Goal: Task Accomplishment & Management: Use online tool/utility

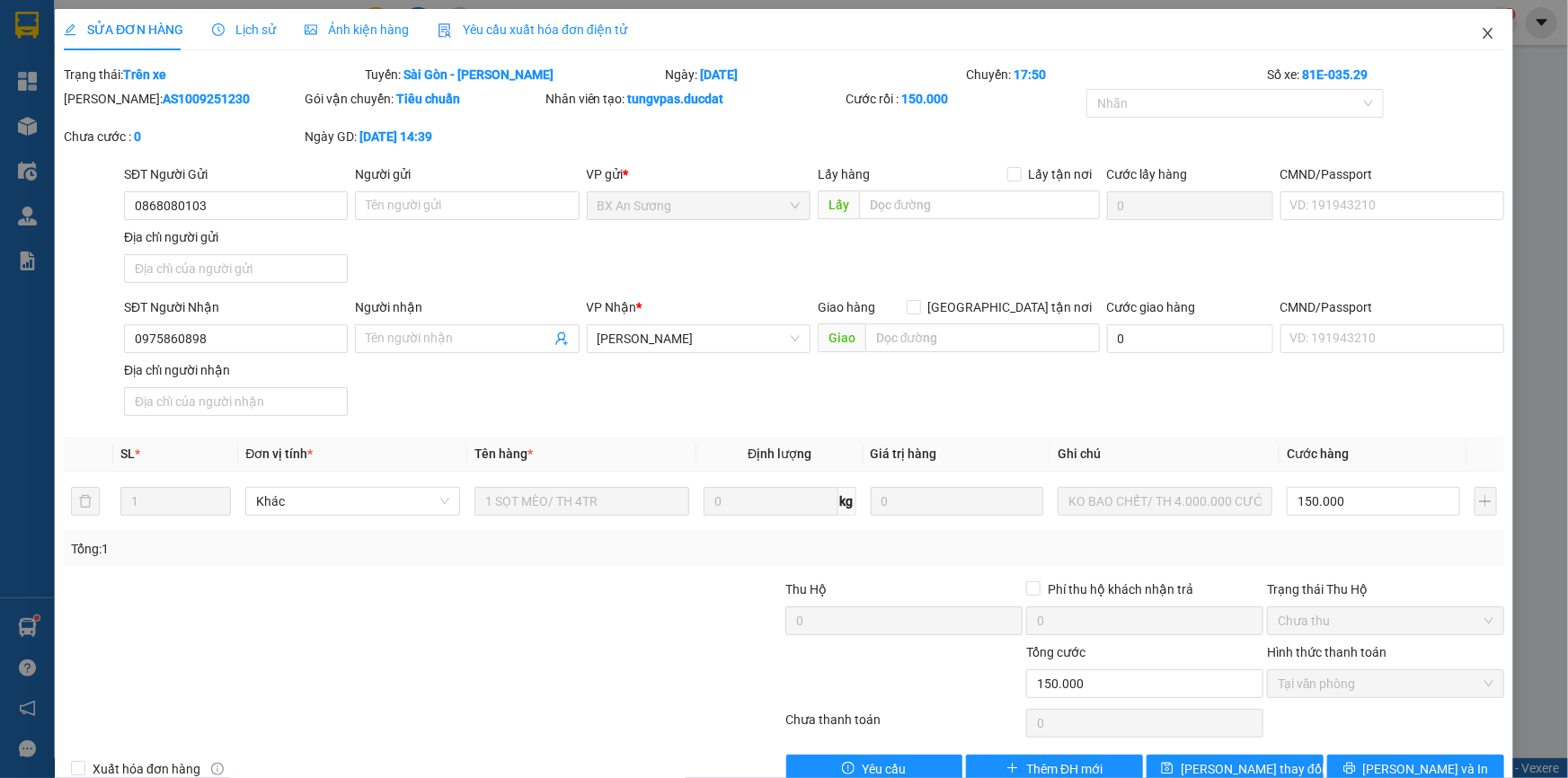
click at [1480, 36] on icon "close" at bounding box center [1487, 33] width 15 height 15
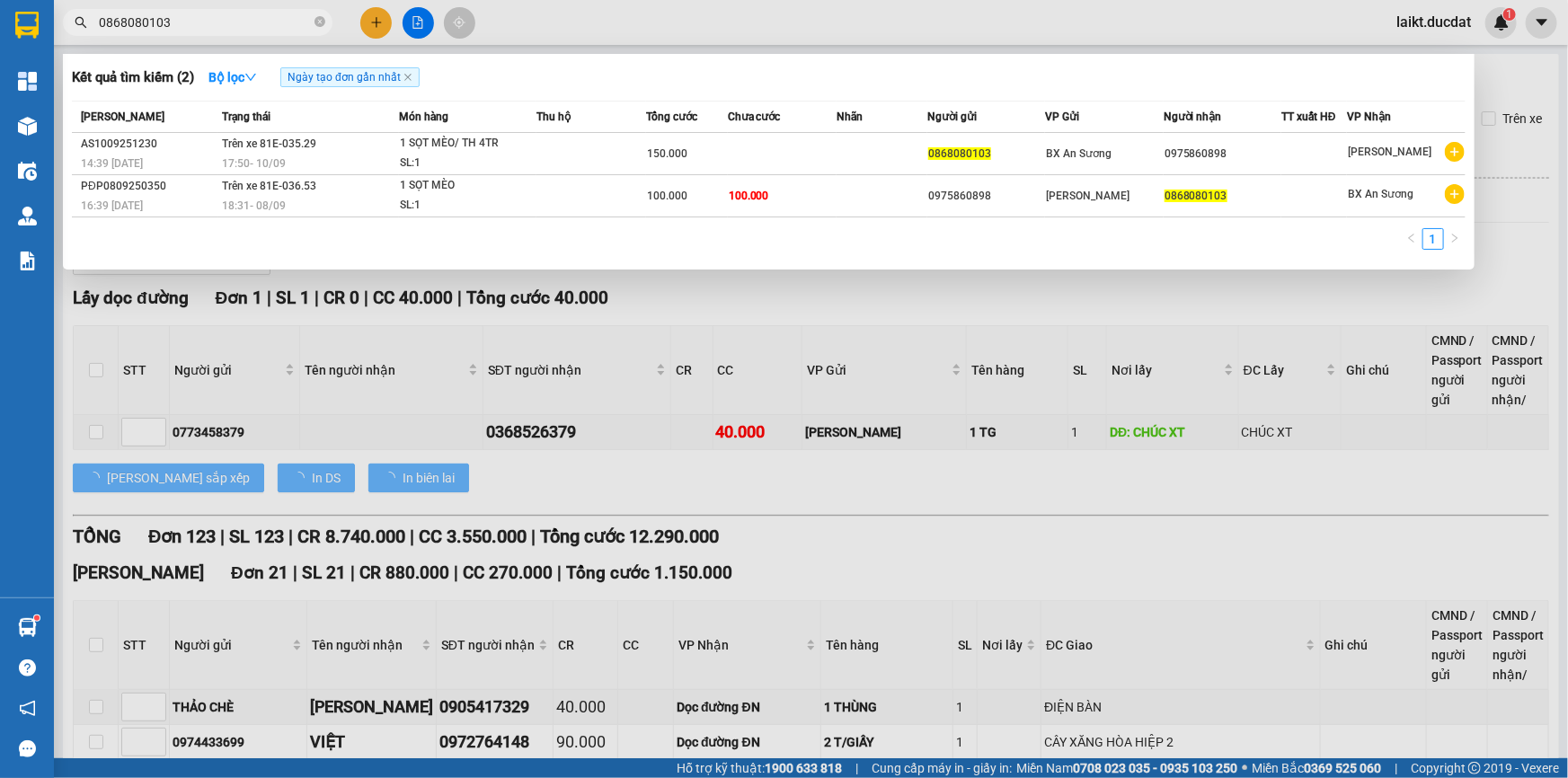
drag, startPoint x: 170, startPoint y: 21, endPoint x: 108, endPoint y: 22, distance: 62.0
click at [108, 22] on input "0868080103" at bounding box center [205, 22] width 212 height 19
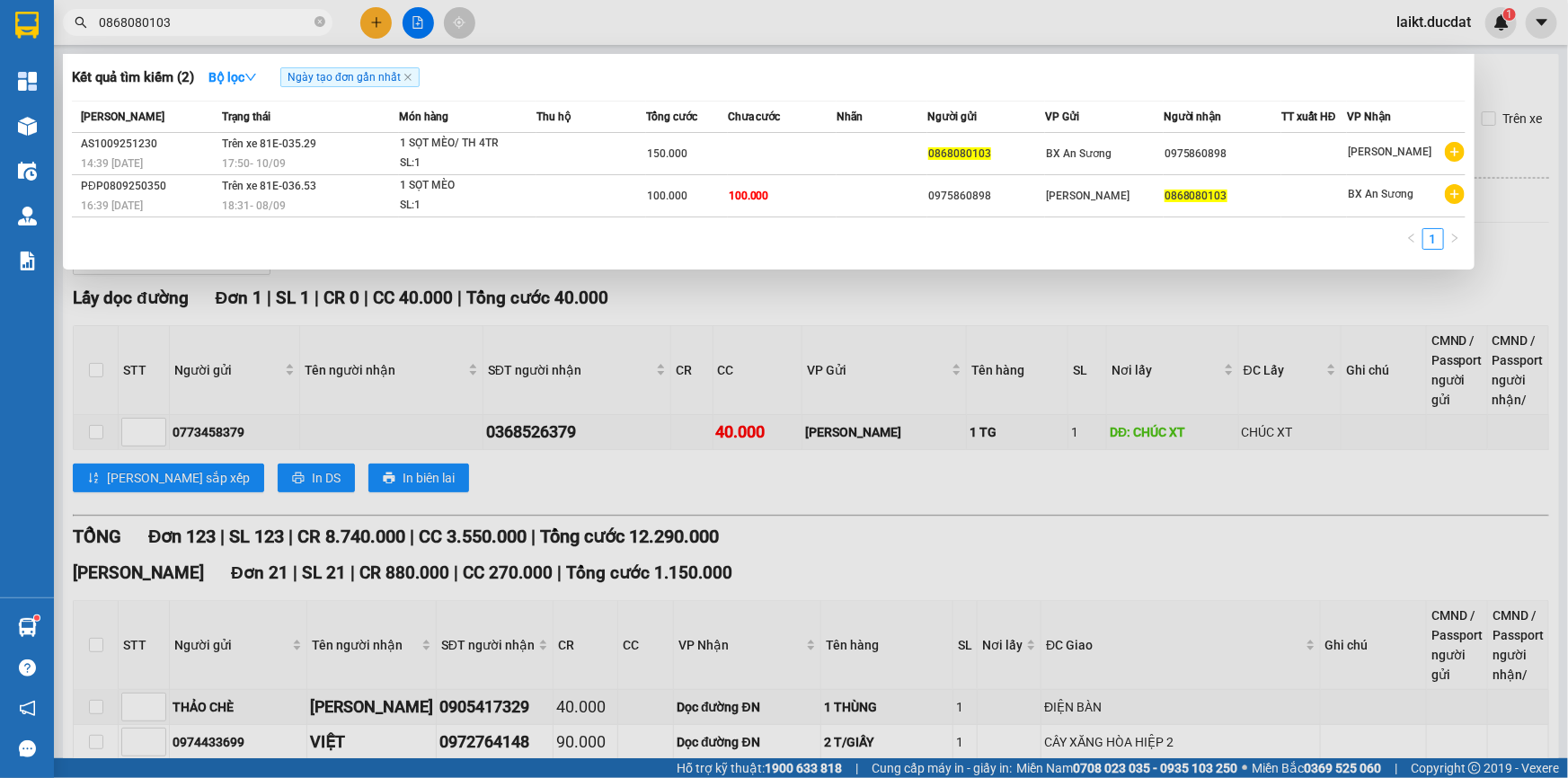
paste input "398936279"
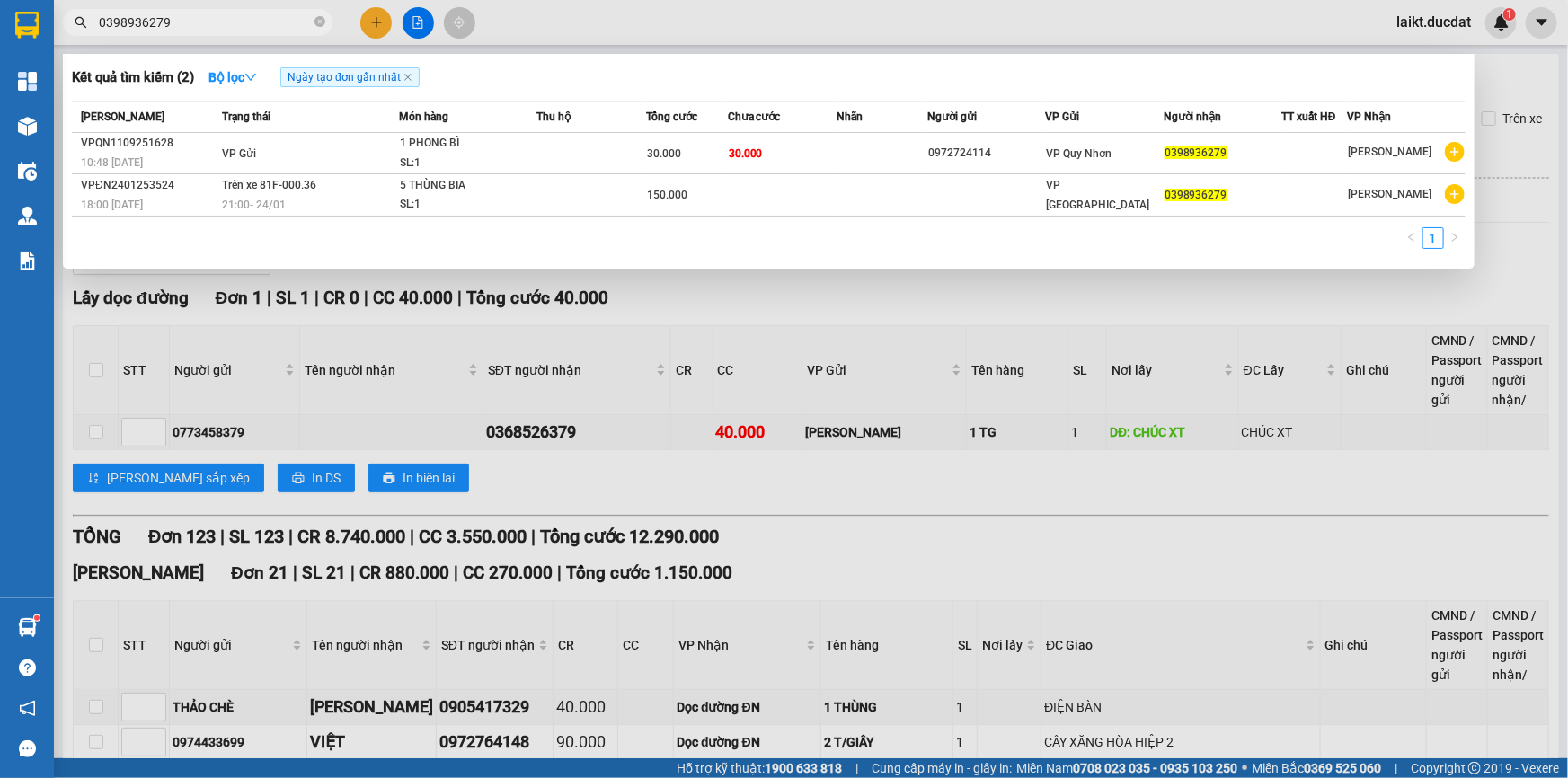
type input "0398936279"
click at [640, 310] on div at bounding box center [784, 389] width 1568 height 778
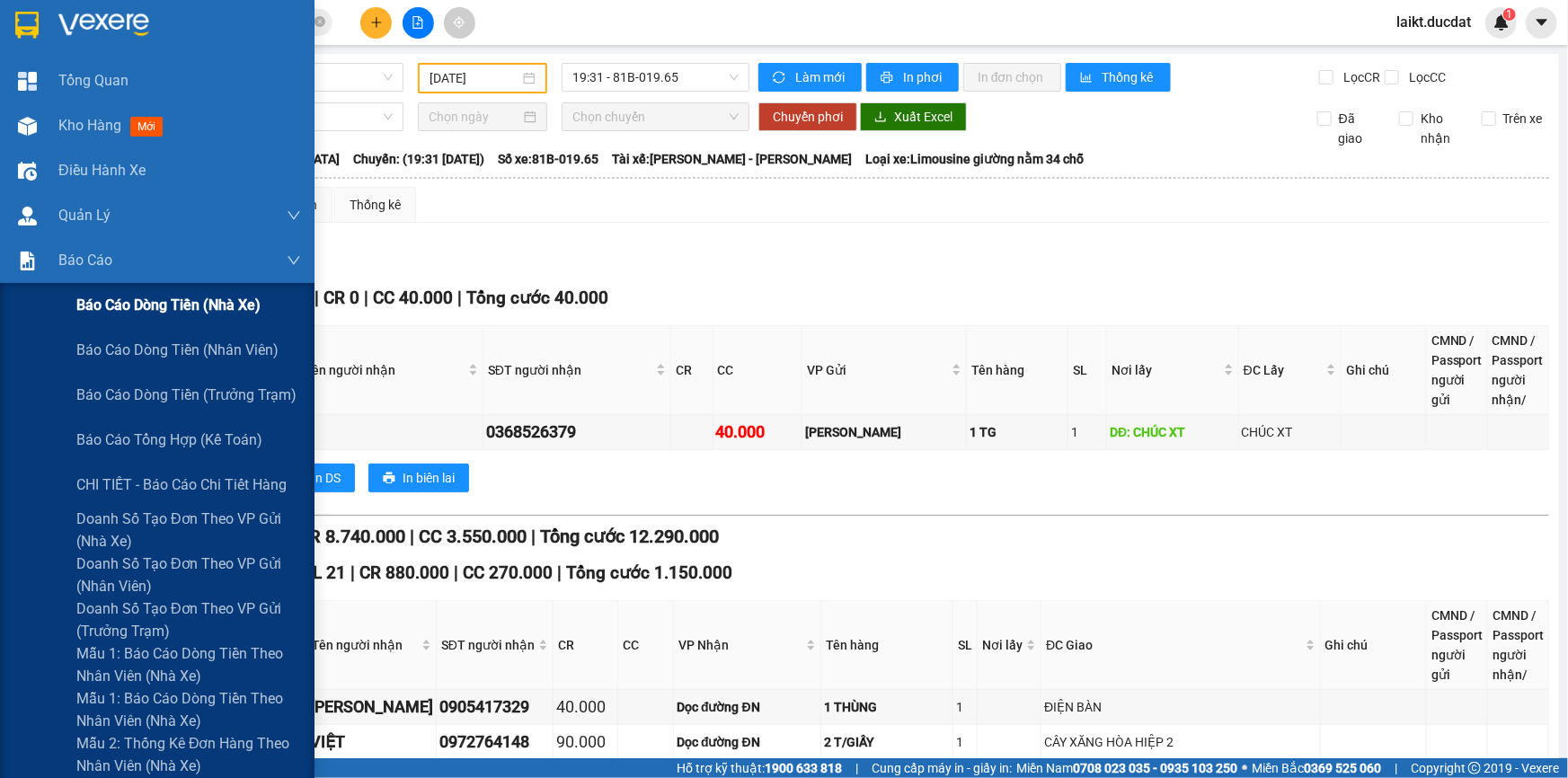
click at [105, 309] on span "Báo cáo dòng tiền (nhà xe)" at bounding box center [168, 304] width 184 height 22
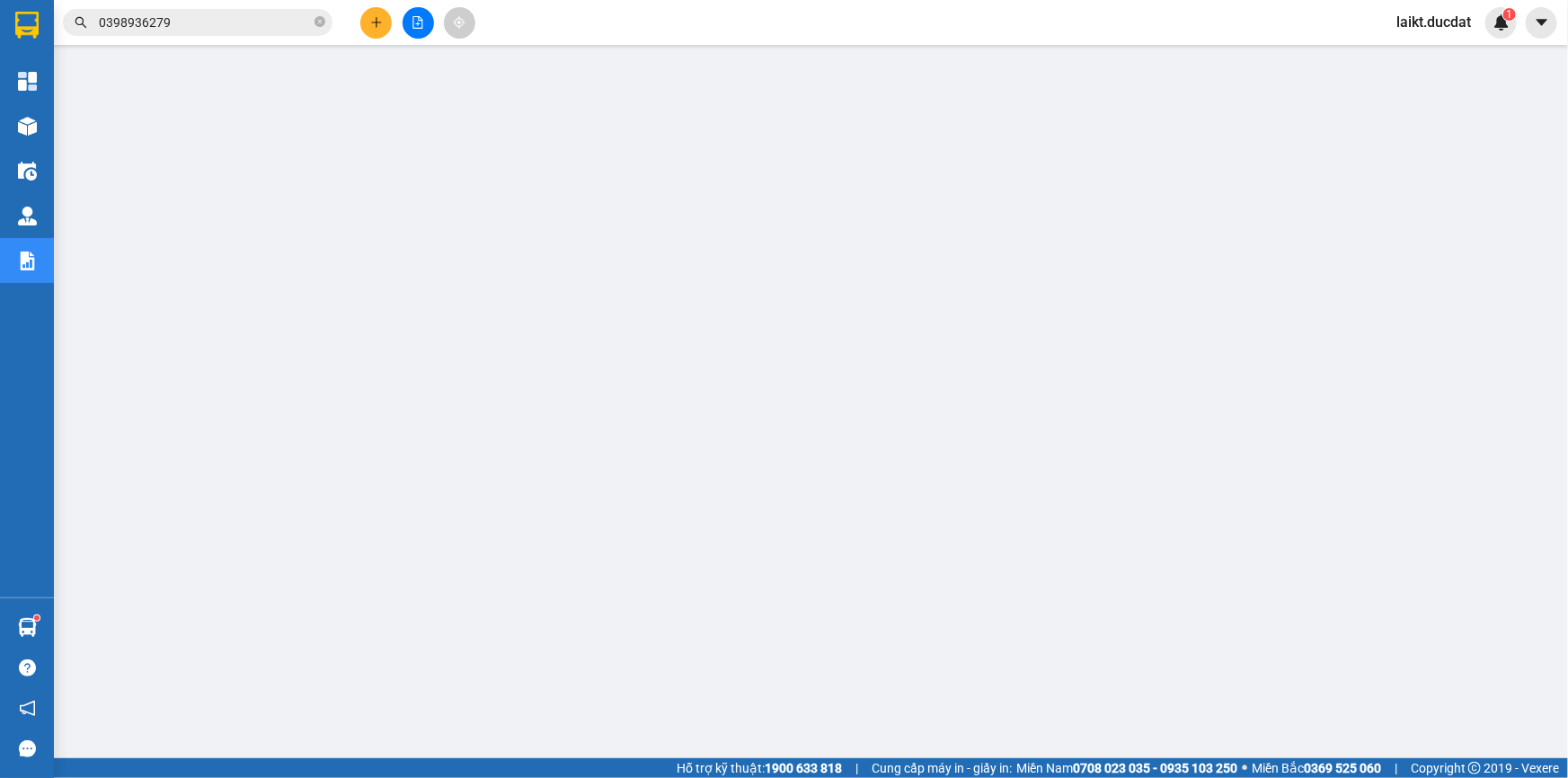
click at [411, 17] on icon "file-add" at bounding box center [417, 22] width 13 height 13
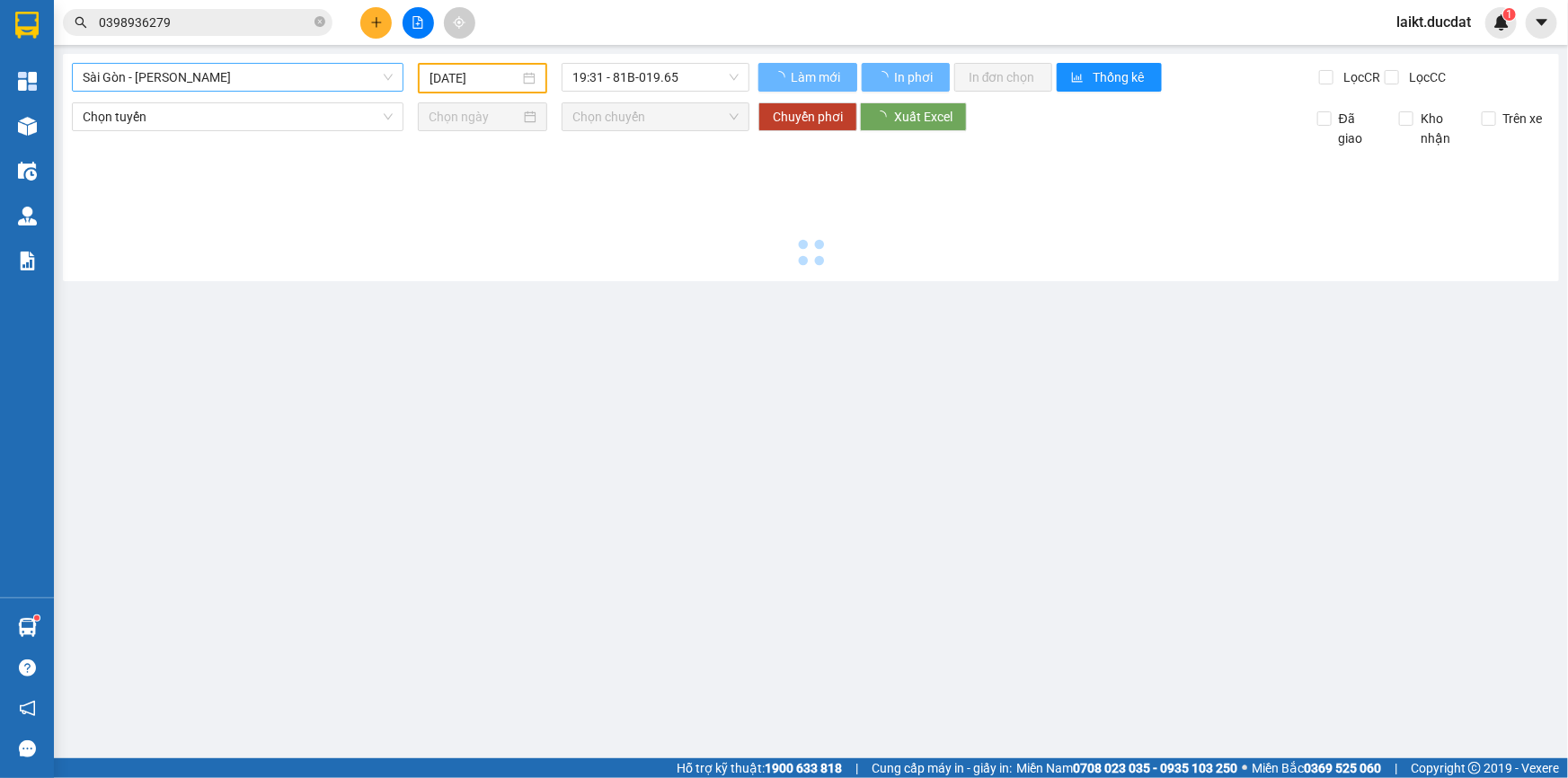
click at [189, 72] on span "Sài Gòn - [PERSON_NAME]" at bounding box center [237, 78] width 310 height 27
type input "[DATE]"
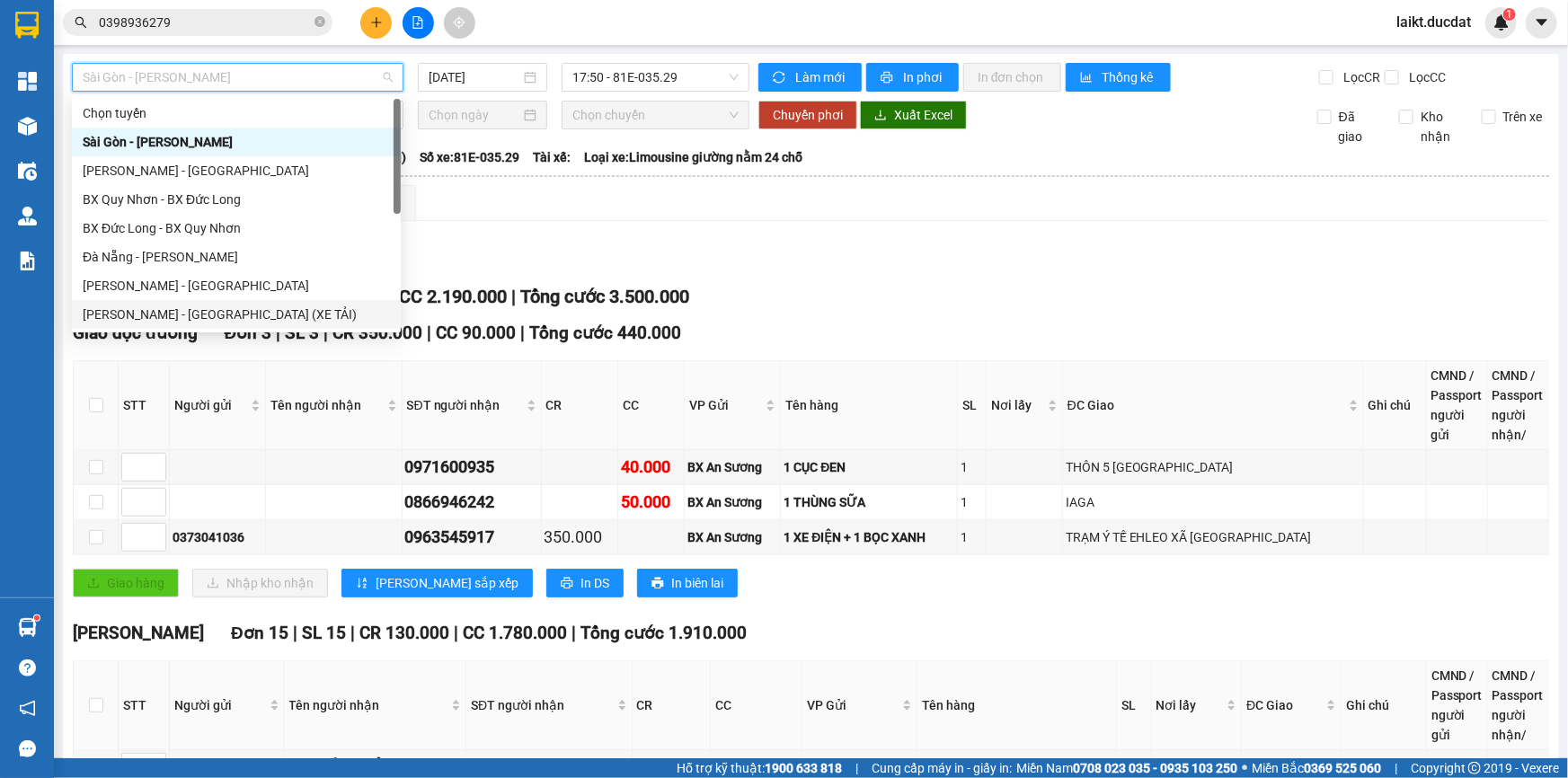
click at [133, 314] on div "[PERSON_NAME] - [GEOGRAPHIC_DATA] (XE TẢI)" at bounding box center [236, 314] width 307 height 19
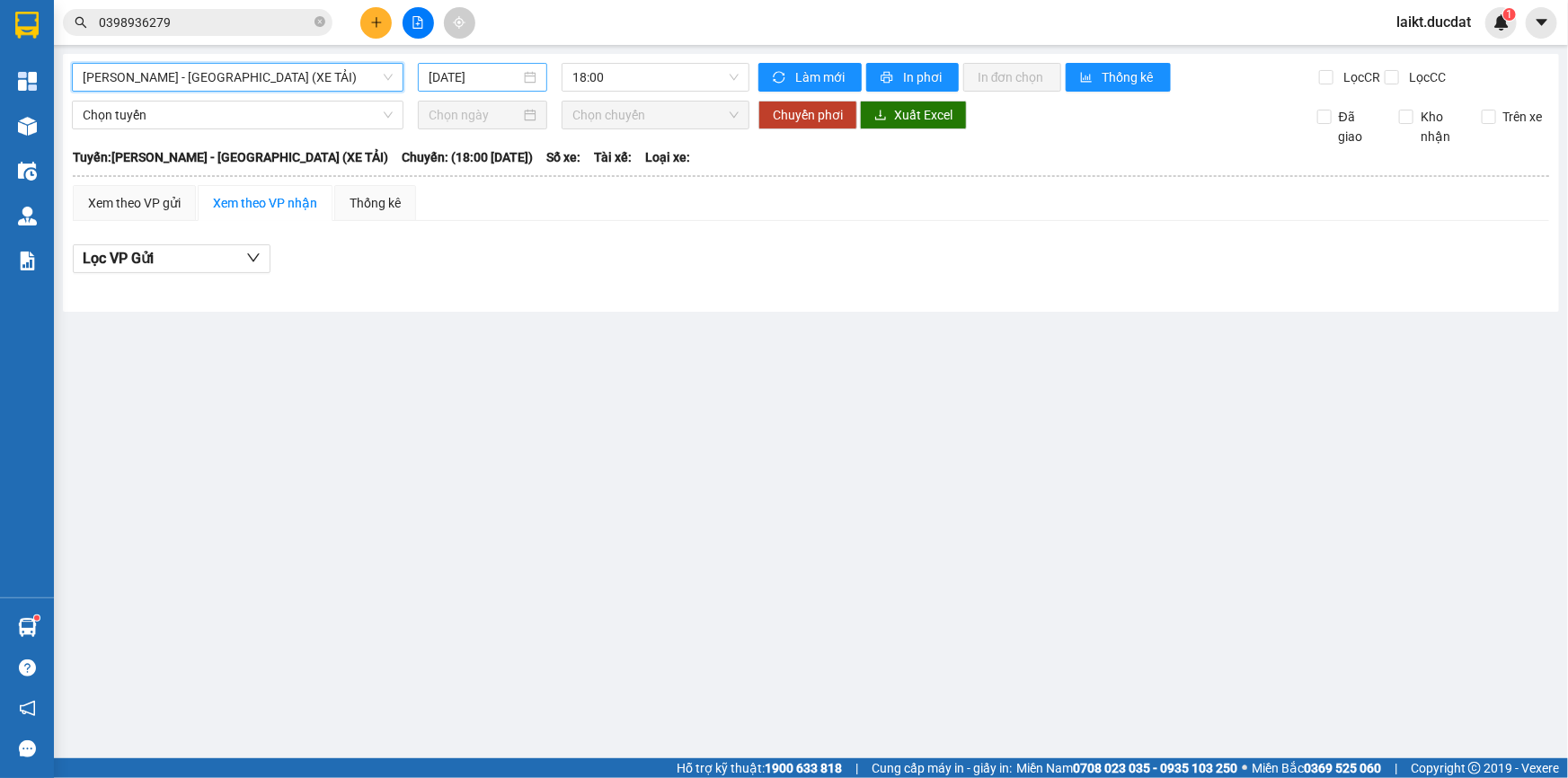
click at [513, 79] on input "[DATE]" at bounding box center [475, 77] width 91 height 19
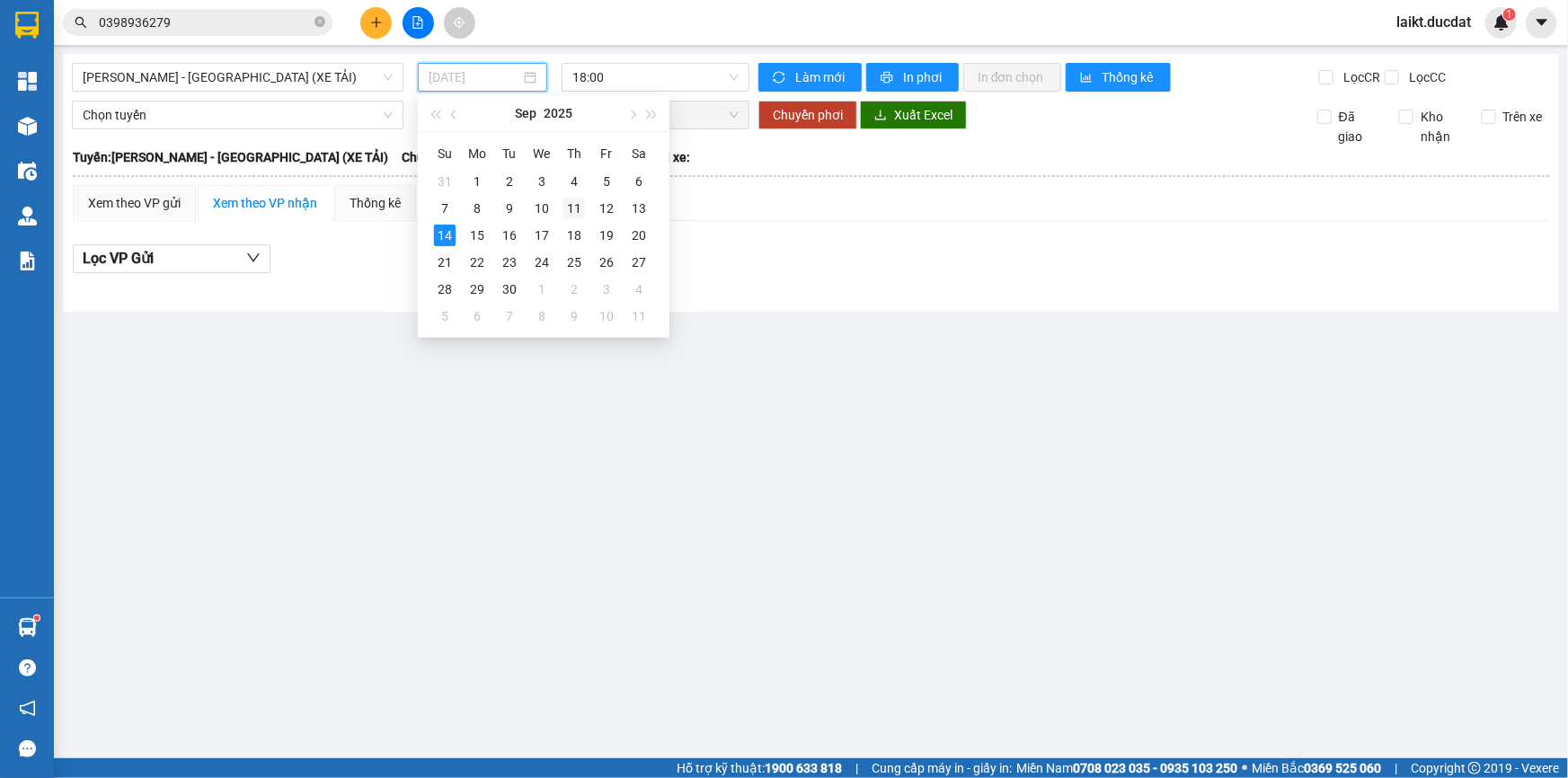
click at [572, 206] on div "11" at bounding box center [574, 208] width 21 height 21
type input "[DATE]"
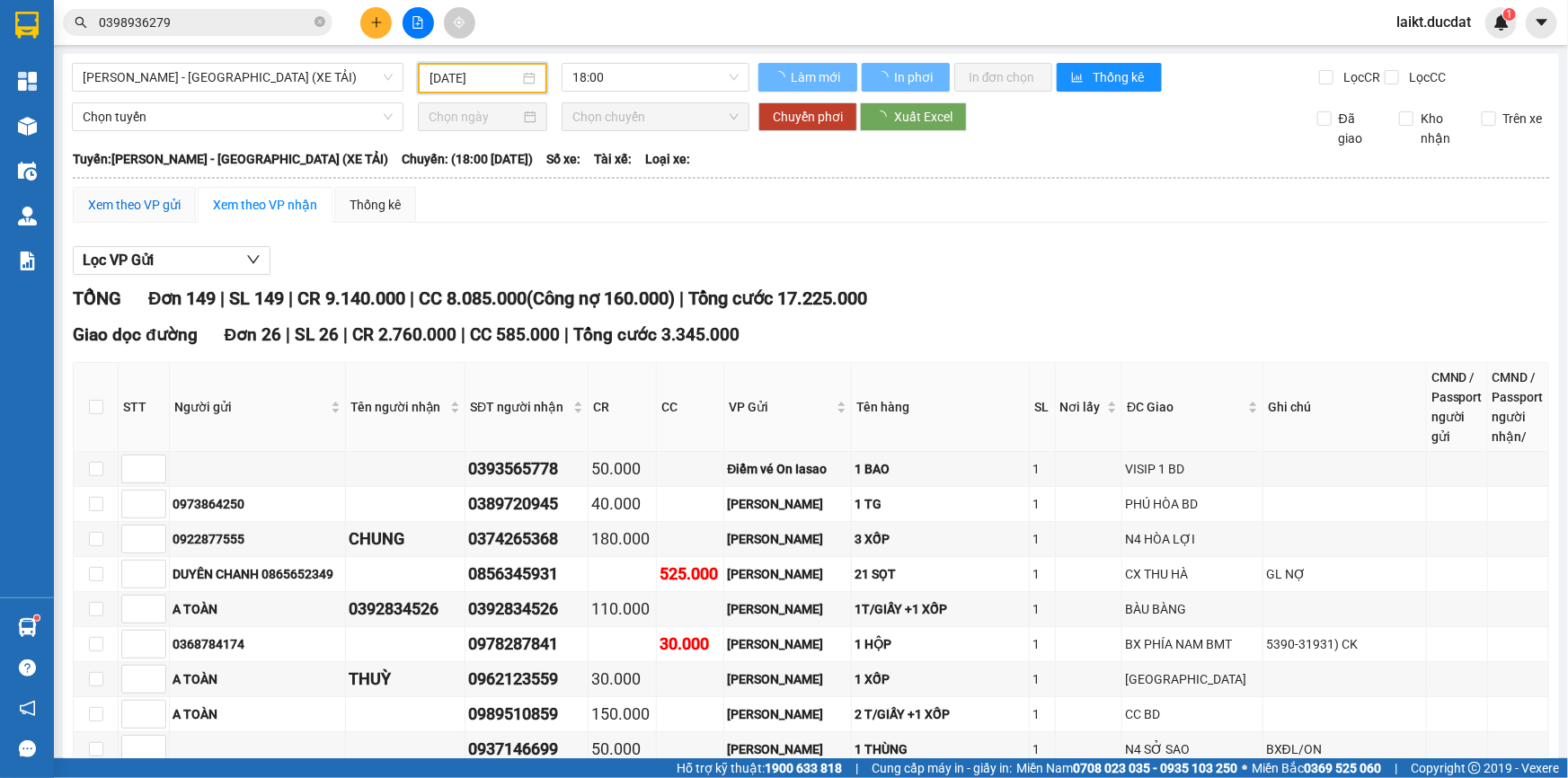
click at [126, 204] on div "Xem theo VP gửi" at bounding box center [134, 204] width 92 height 19
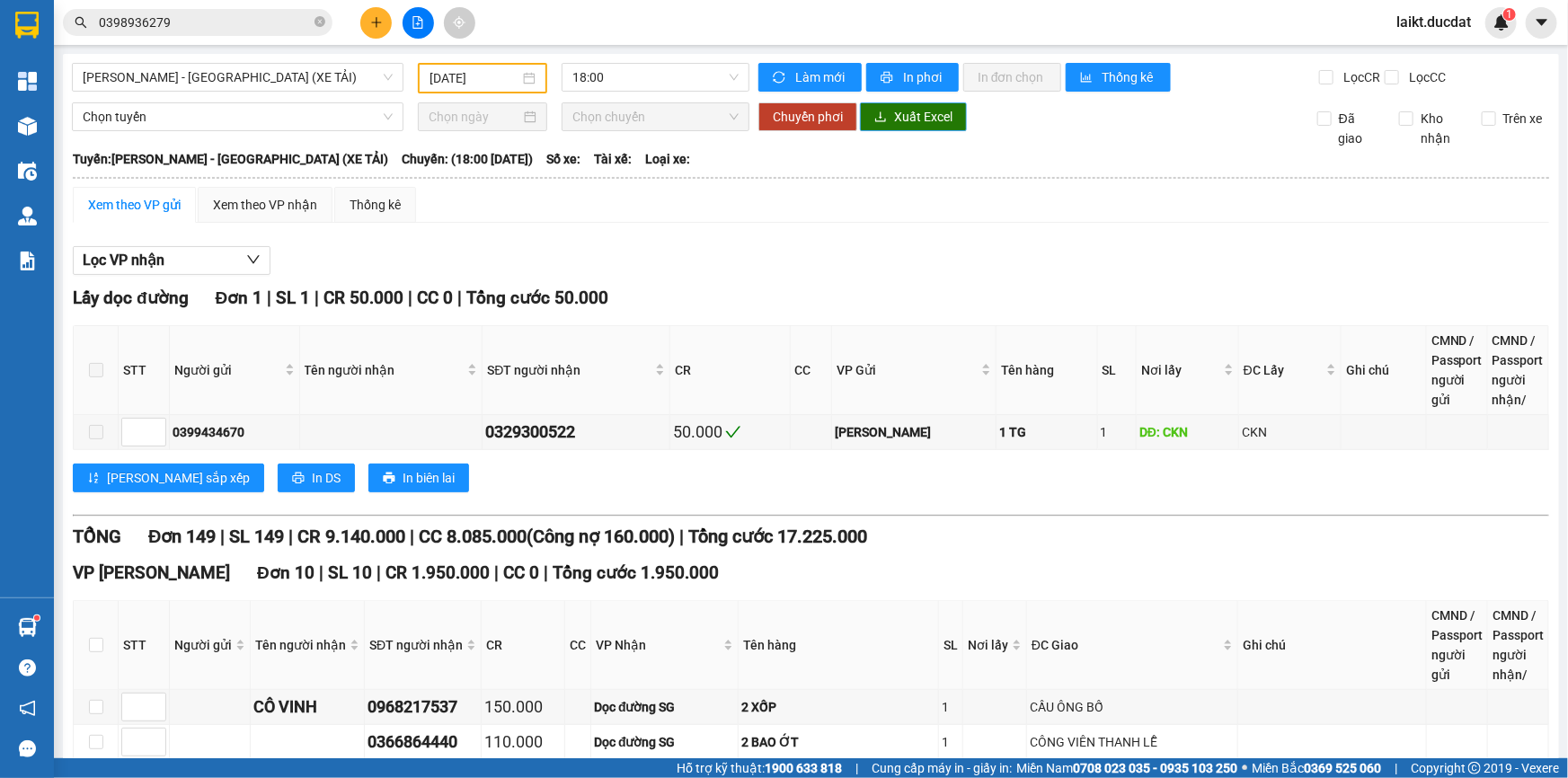
click at [894, 112] on span "Xuất Excel" at bounding box center [923, 117] width 58 height 19
click at [223, 77] on span "[PERSON_NAME] - [GEOGRAPHIC_DATA] (XE TẢI)" at bounding box center [237, 78] width 310 height 27
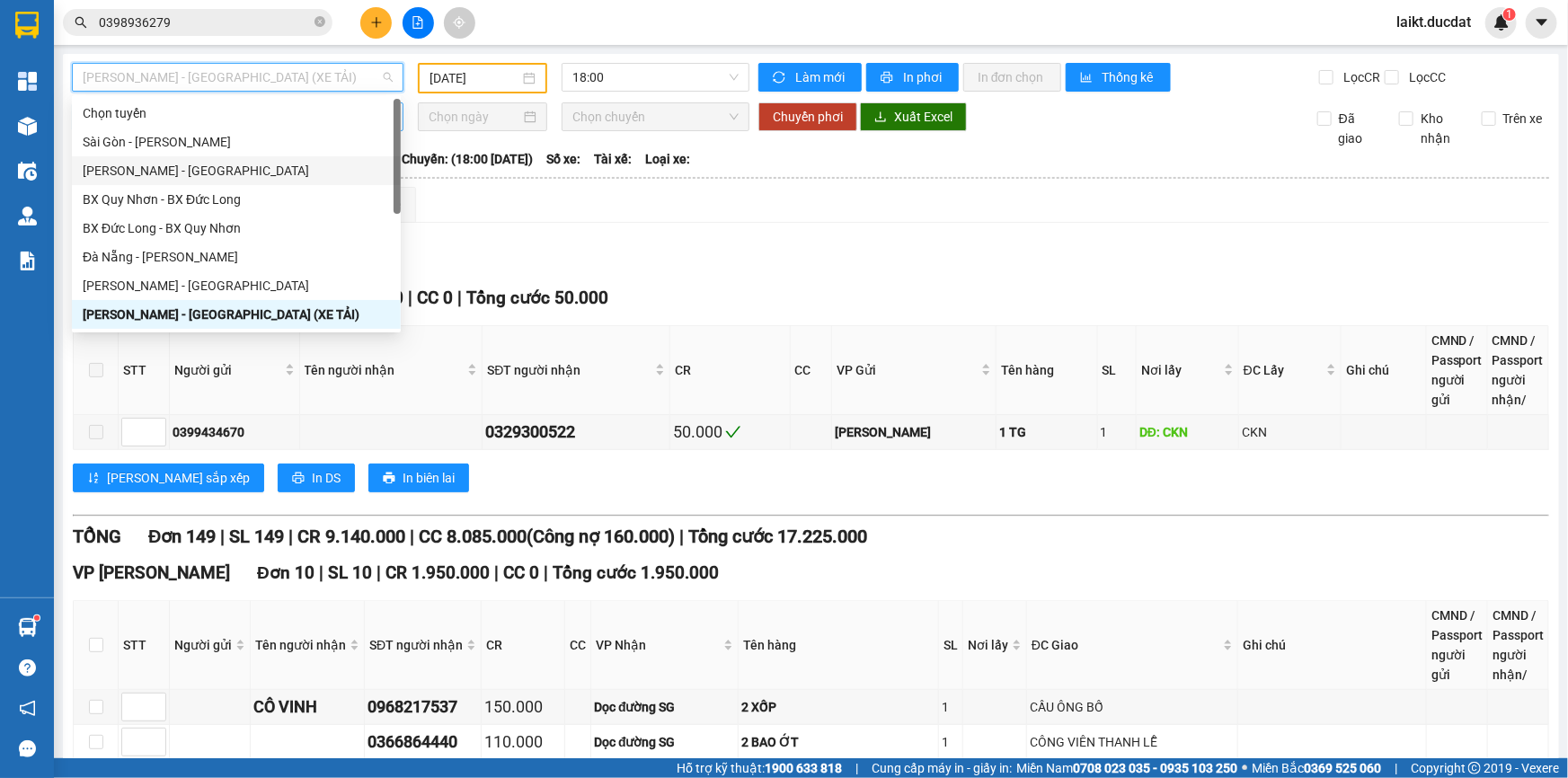
drag, startPoint x: 135, startPoint y: 171, endPoint x: 267, endPoint y: 122, distance: 140.8
click at [137, 171] on div "[PERSON_NAME] - [GEOGRAPHIC_DATA]" at bounding box center [236, 170] width 307 height 19
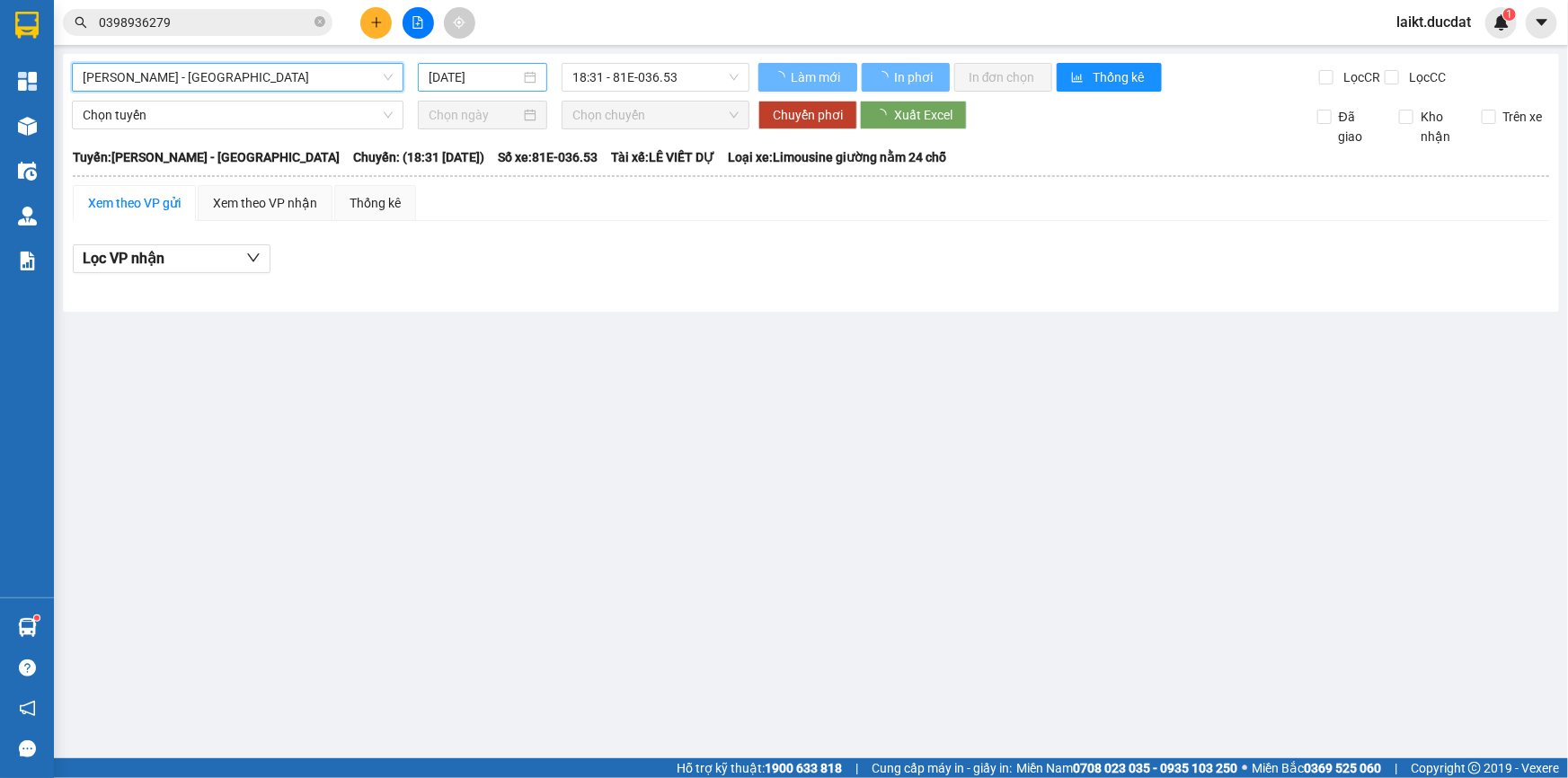
click at [501, 77] on input "[DATE]" at bounding box center [475, 77] width 91 height 19
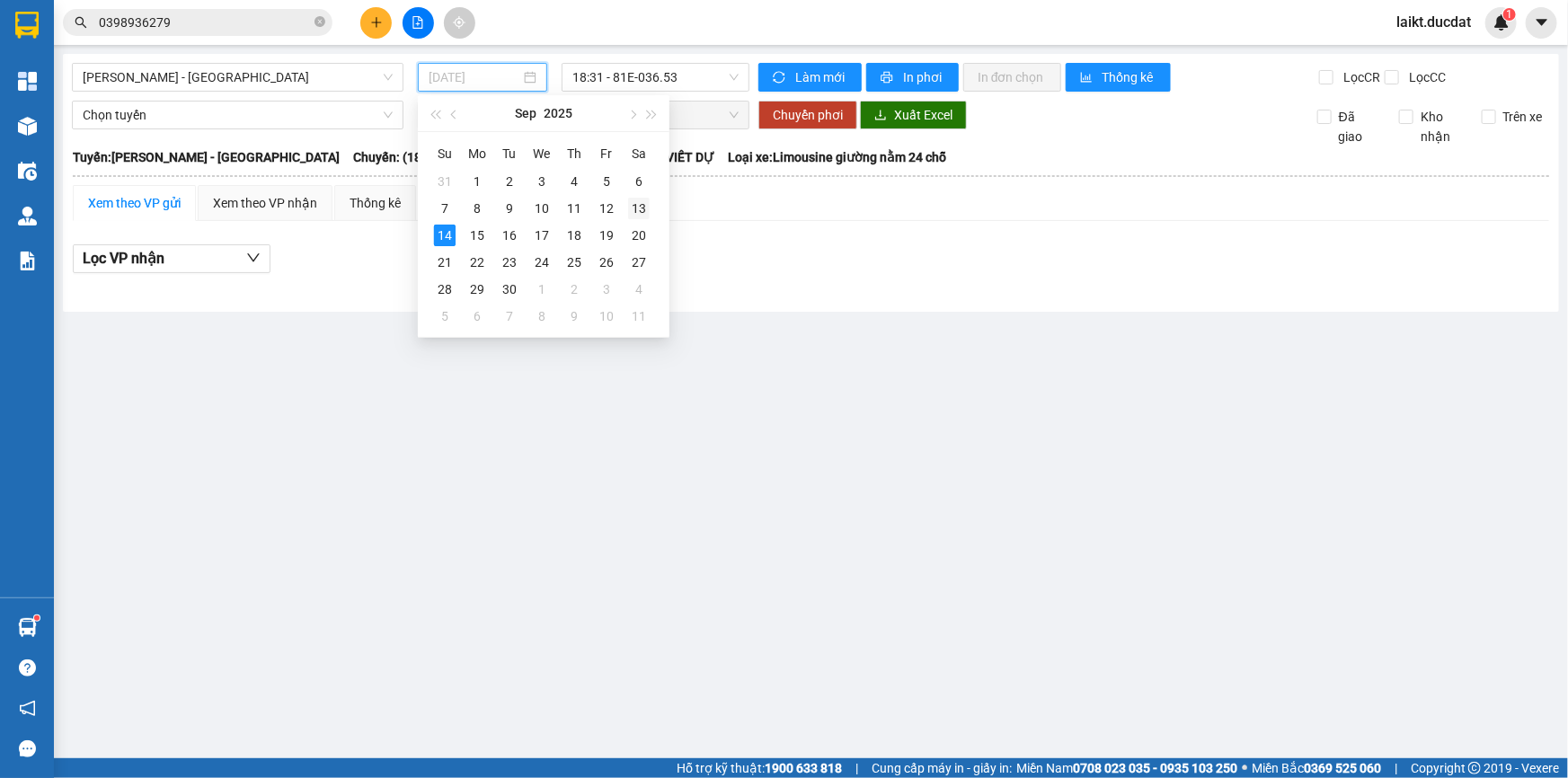
click at [638, 204] on div "13" at bounding box center [639, 208] width 21 height 21
type input "[DATE]"
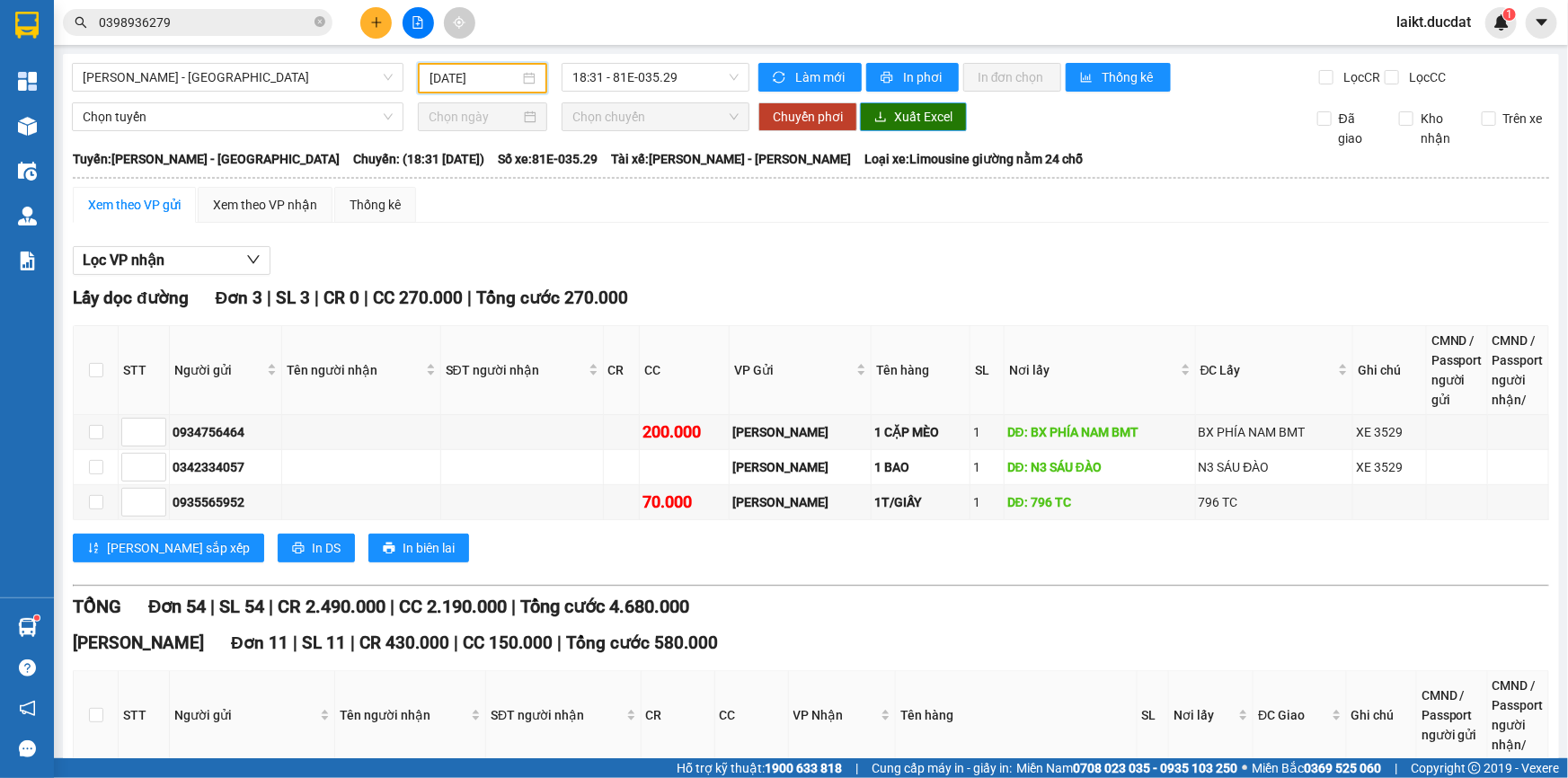
click at [908, 116] on span "Xuất Excel" at bounding box center [923, 117] width 58 height 19
